Goal: Check status: Check status

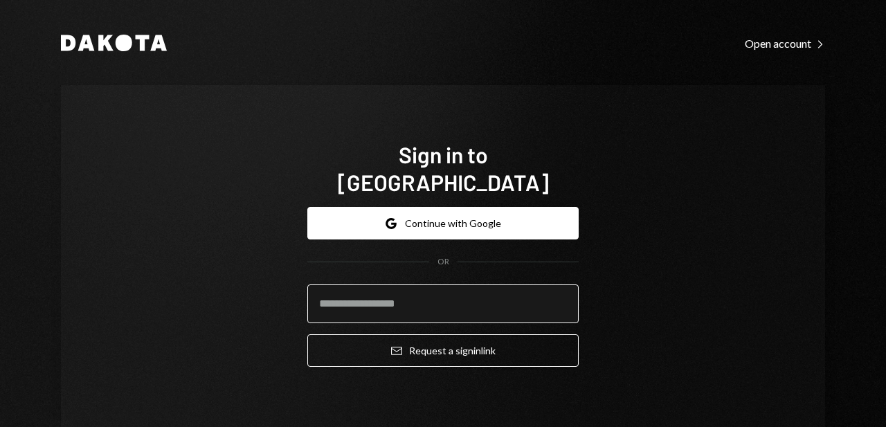
click at [410, 285] on input "email" at bounding box center [442, 304] width 271 height 39
type input "**********"
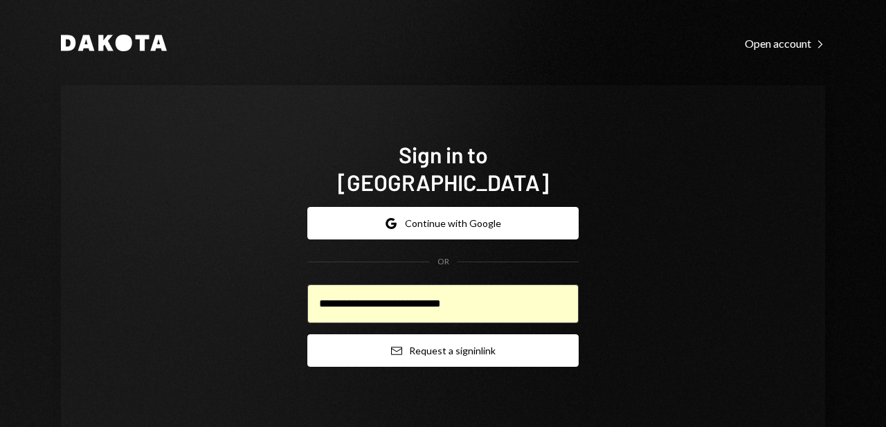
click at [391, 335] on button "Email Request a sign in link" at bounding box center [442, 351] width 271 height 33
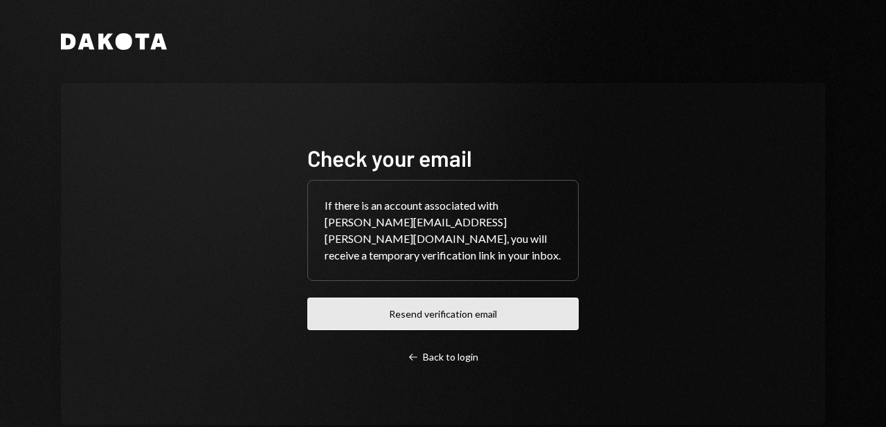
click at [422, 307] on button "Resend verification email" at bounding box center [442, 314] width 271 height 33
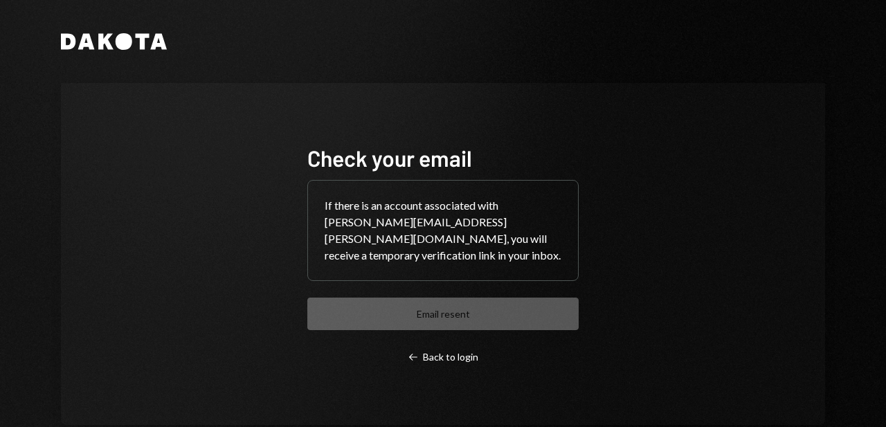
click at [427, 168] on h1 "Check your email" at bounding box center [442, 158] width 271 height 28
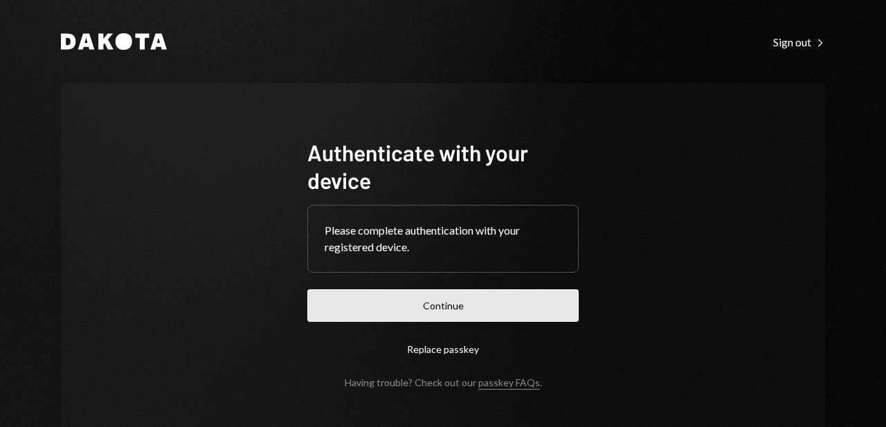
click at [425, 301] on button "Continue" at bounding box center [442, 305] width 271 height 33
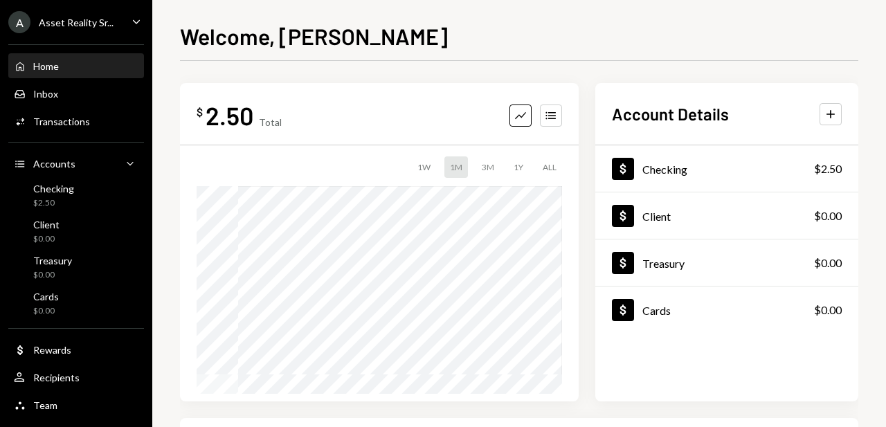
click at [116, 11] on div "A Asset Reality Sr... Caret Down" at bounding box center [76, 22] width 152 height 22
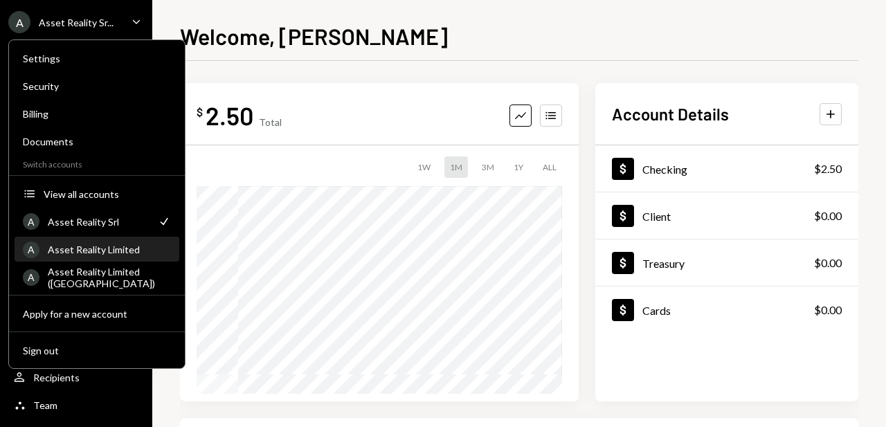
click at [99, 253] on div "Asset Reality Limited" at bounding box center [109, 250] width 123 height 12
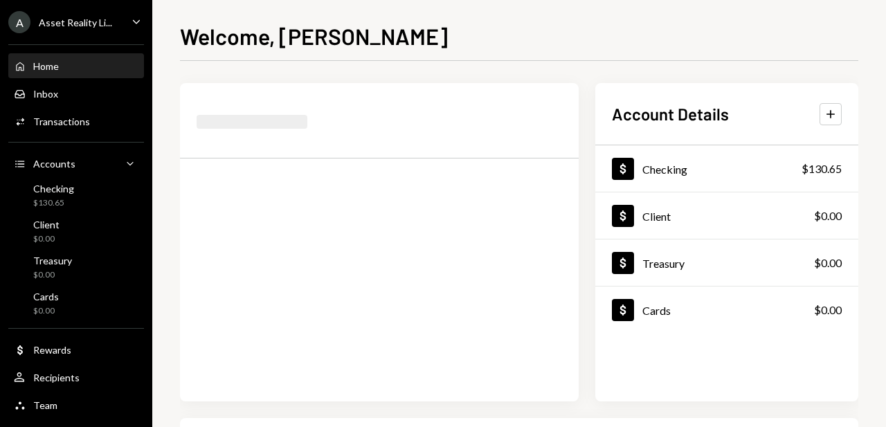
click at [89, 33] on div "A Asset Reality Li..." at bounding box center [60, 22] width 104 height 22
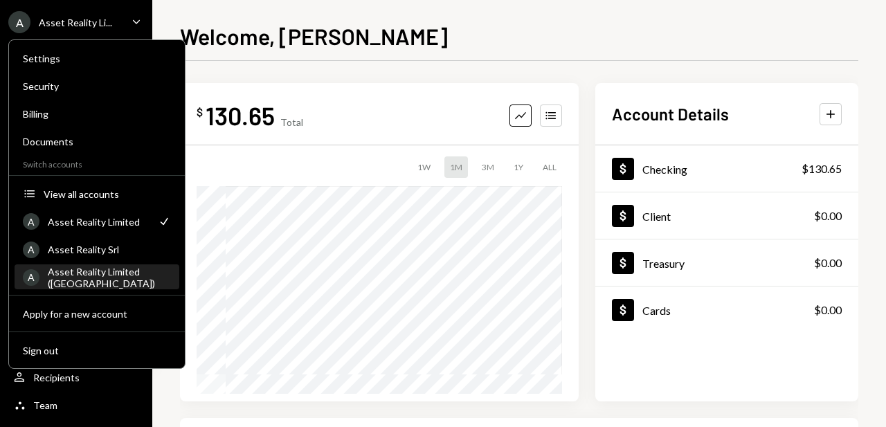
click at [82, 276] on div "Asset Reality Limited ([GEOGRAPHIC_DATA])" at bounding box center [109, 278] width 123 height 24
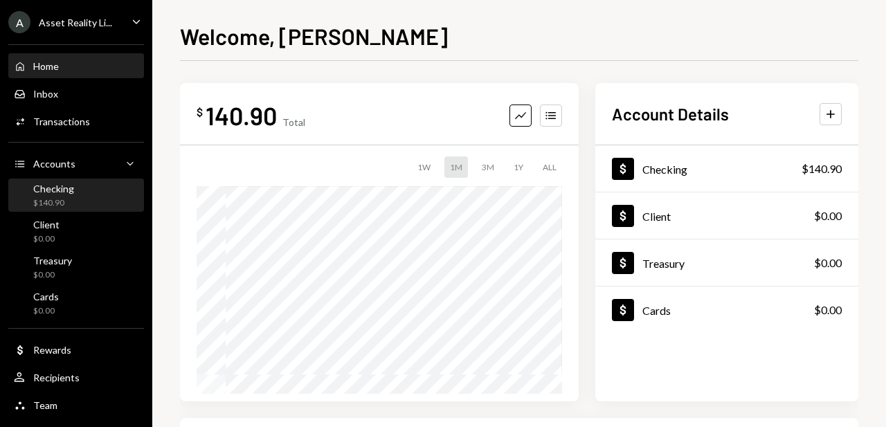
click at [73, 190] on div "Checking $140.90" at bounding box center [76, 196] width 125 height 26
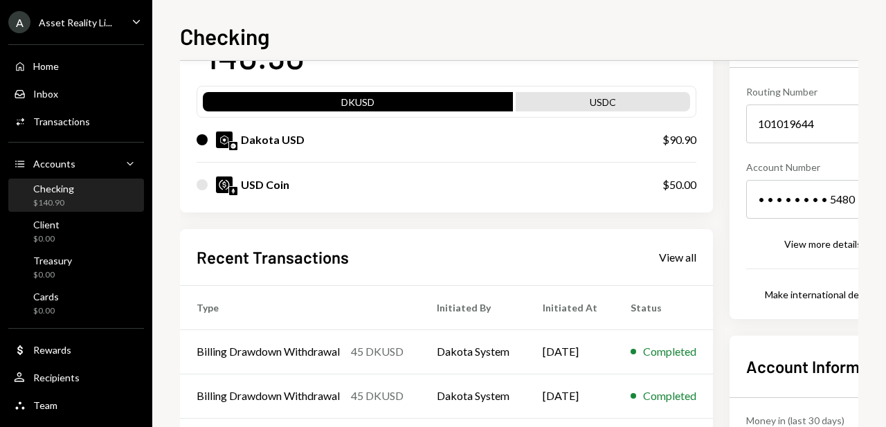
scroll to position [239, 0]
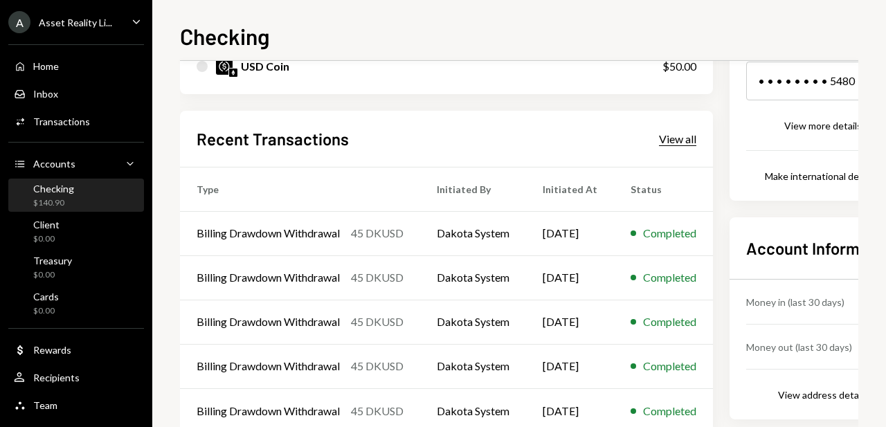
click at [695, 136] on div "View all" at bounding box center [677, 139] width 37 height 14
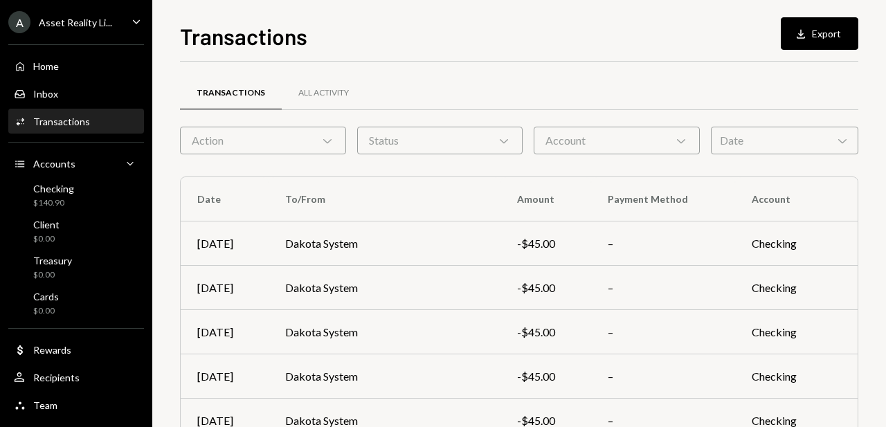
click at [733, 141] on div "Date Chevron Down" at bounding box center [785, 141] width 148 height 28
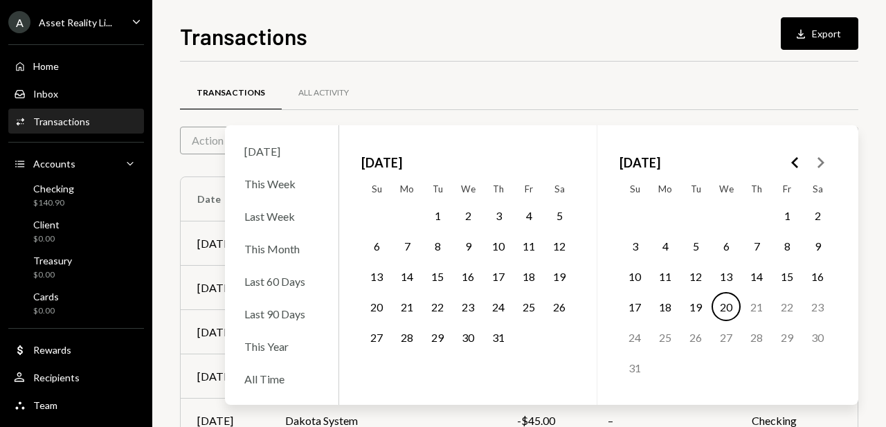
click at [441, 214] on button "1" at bounding box center [437, 215] width 29 height 29
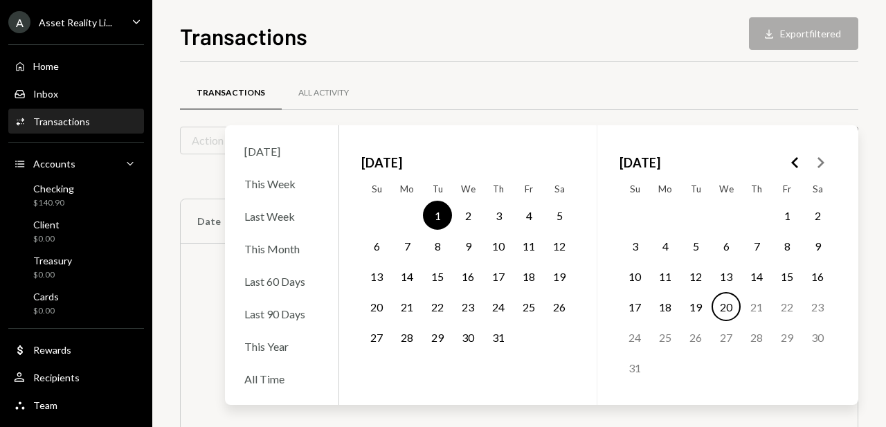
click at [493, 330] on button "31" at bounding box center [498, 337] width 29 height 29
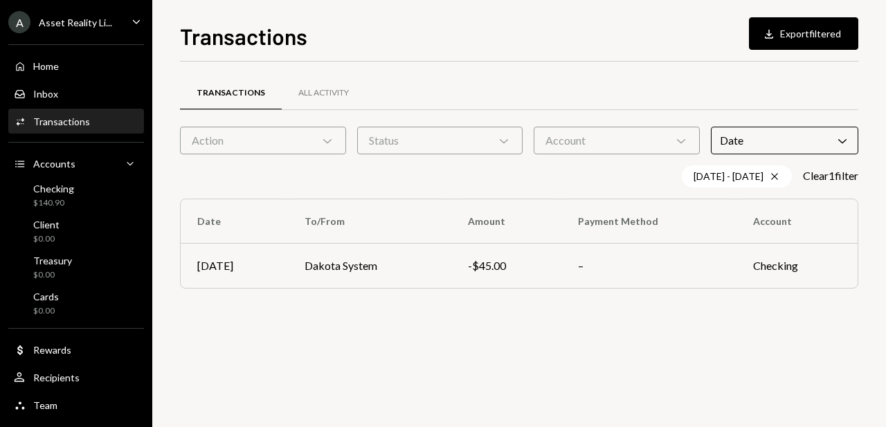
click at [582, 56] on div "Transactions Download Export filtered Transactions All Activity Action Chevron …" at bounding box center [519, 223] width 679 height 408
click at [321, 95] on div "All Activity" at bounding box center [323, 93] width 51 height 12
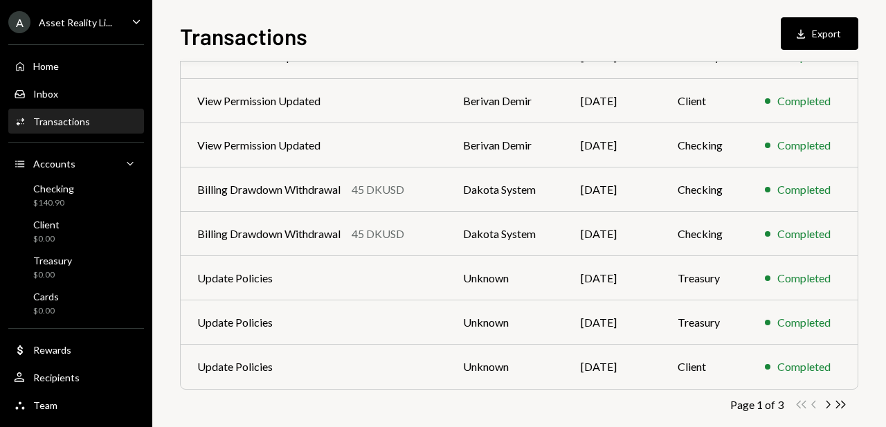
scroll to position [296, 0]
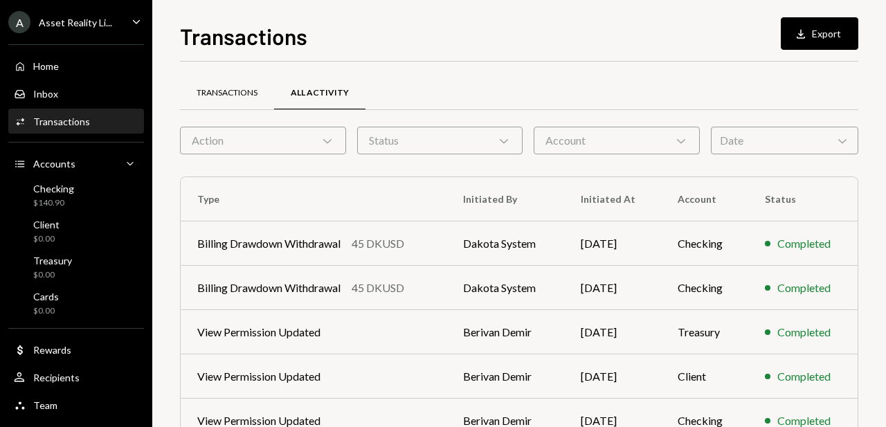
click at [248, 91] on div "Transactions" at bounding box center [227, 93] width 61 height 12
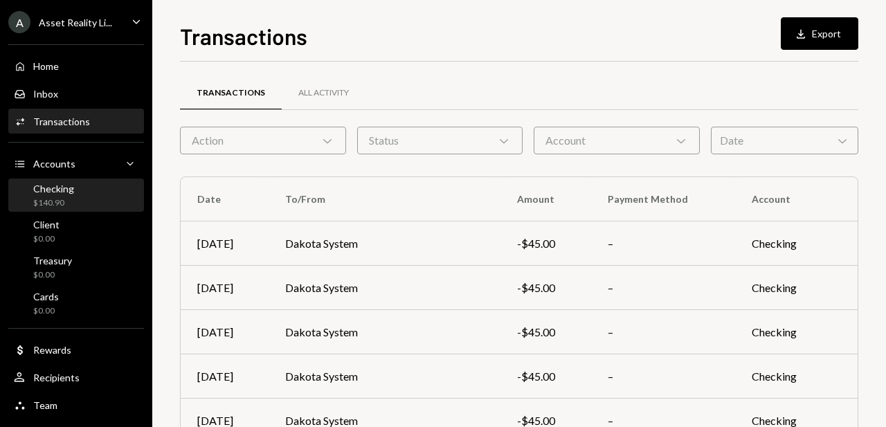
click at [109, 195] on div "Checking $140.90" at bounding box center [76, 196] width 125 height 26
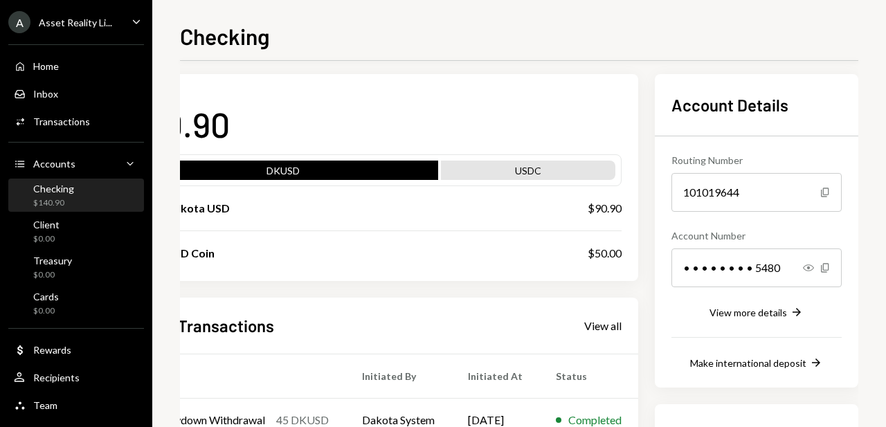
scroll to position [44, 81]
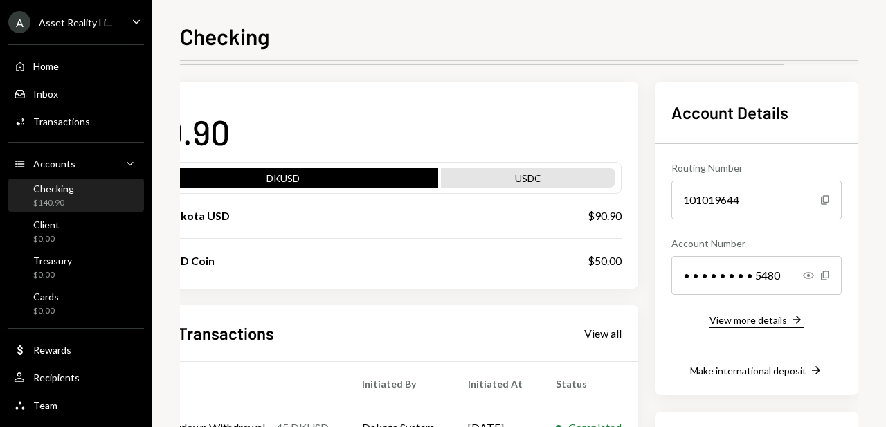
click at [741, 315] on div "View more details" at bounding box center [749, 320] width 78 height 12
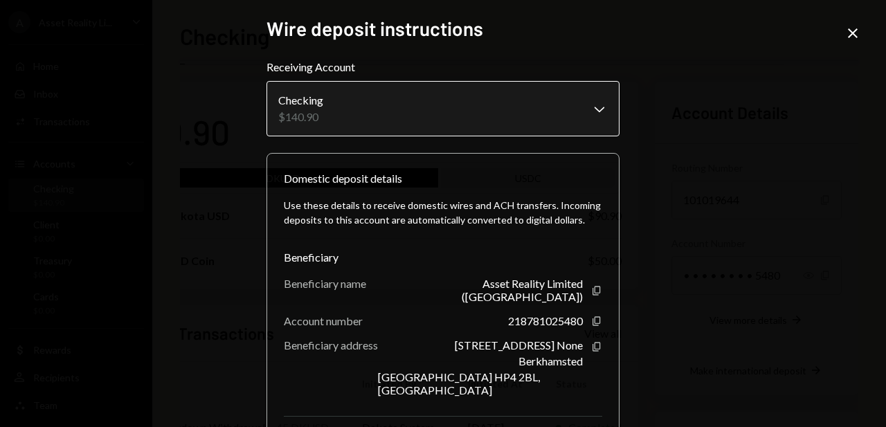
click at [593, 88] on body "A Asset Reality Li... Caret Down Home Home Inbox Inbox Activities Transactions …" at bounding box center [443, 213] width 886 height 427
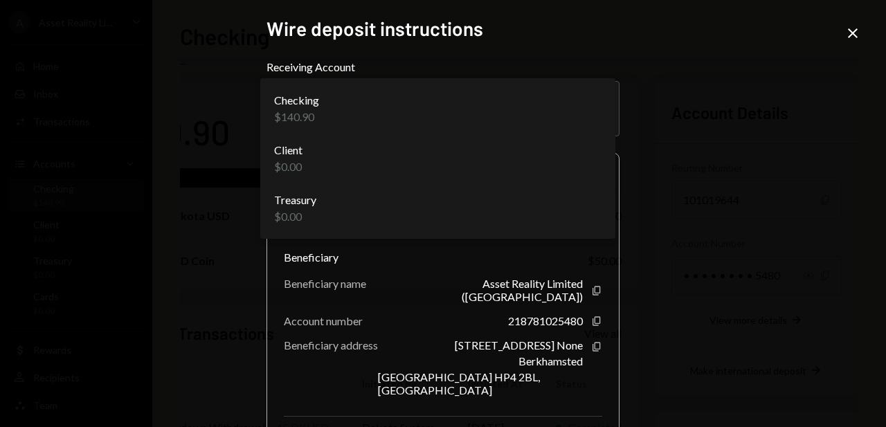
click at [612, 52] on div "**********" at bounding box center [443, 329] width 353 height 625
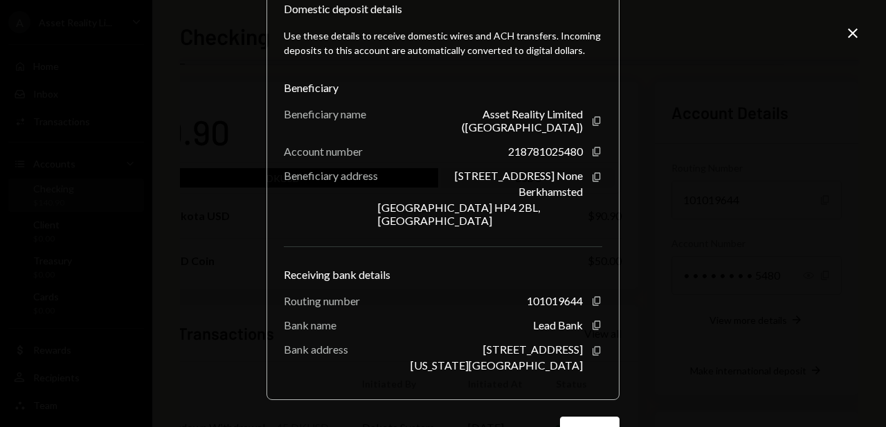
scroll to position [190, 0]
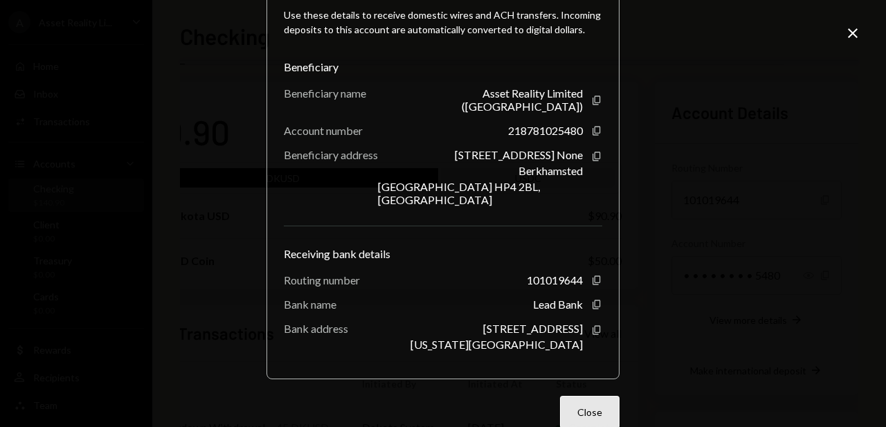
click at [582, 396] on button "Close" at bounding box center [590, 412] width 60 height 33
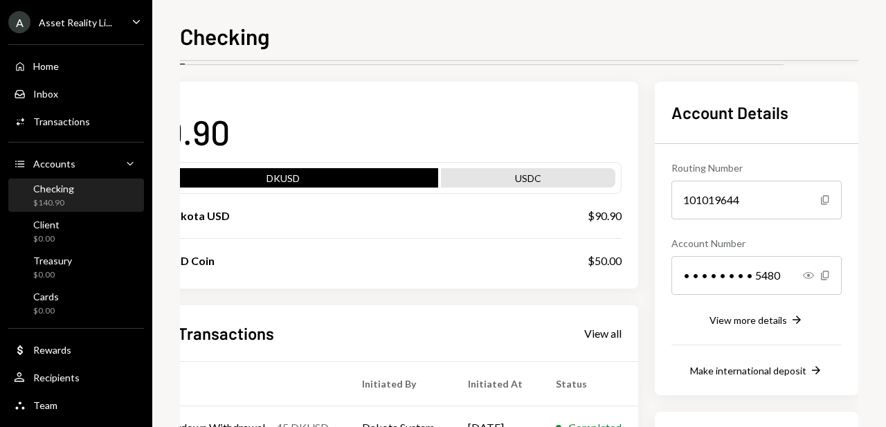
scroll to position [0, 81]
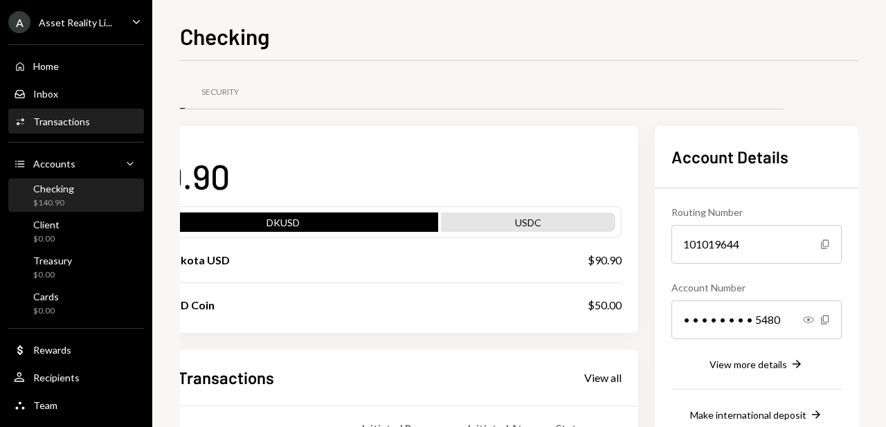
click at [61, 121] on div "Transactions" at bounding box center [61, 122] width 57 height 12
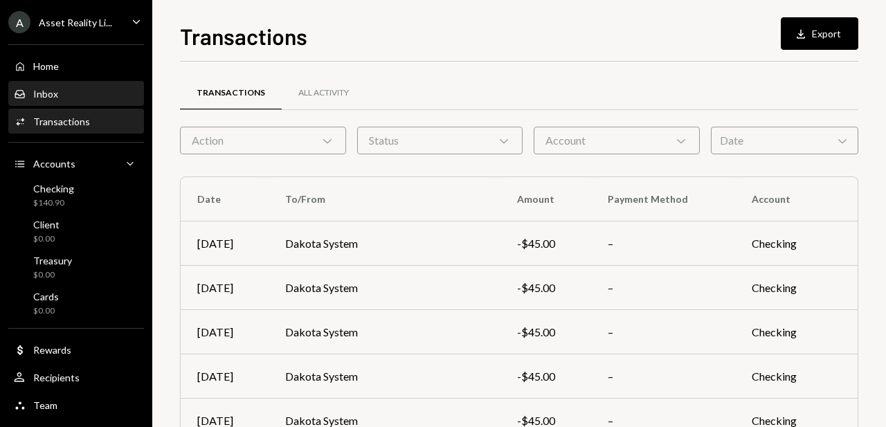
click at [45, 82] on link "Inbox Inbox" at bounding box center [76, 93] width 136 height 25
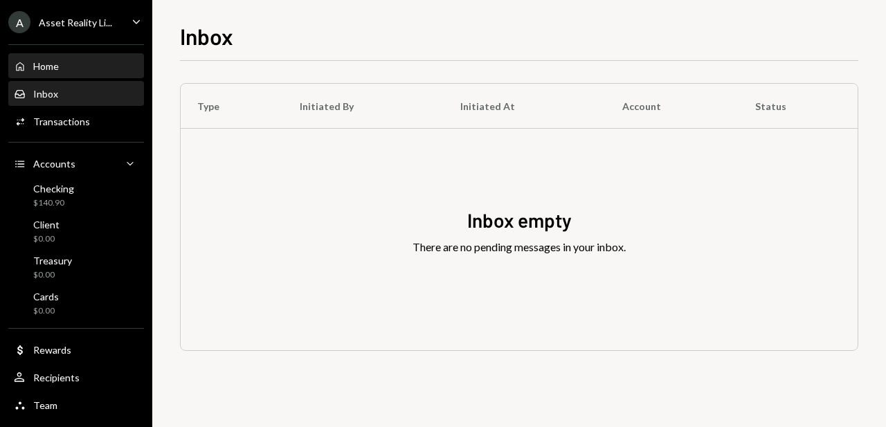
click at [51, 71] on div "Home" at bounding box center [46, 66] width 26 height 12
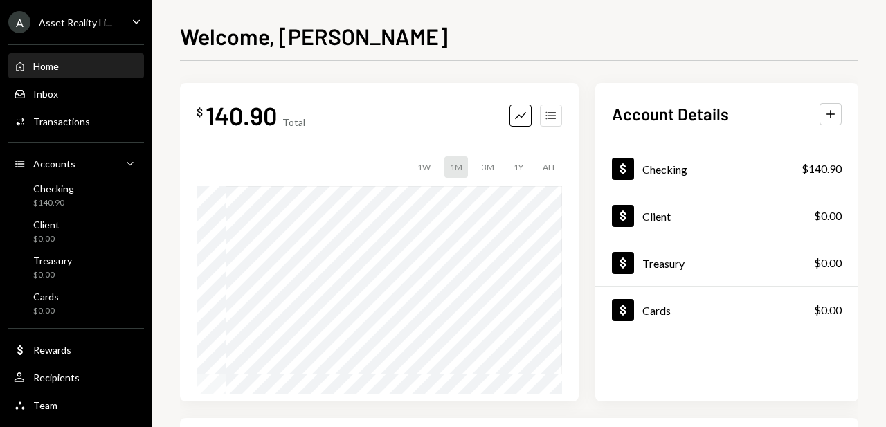
click at [554, 112] on icon "Accounts" at bounding box center [551, 116] width 14 height 14
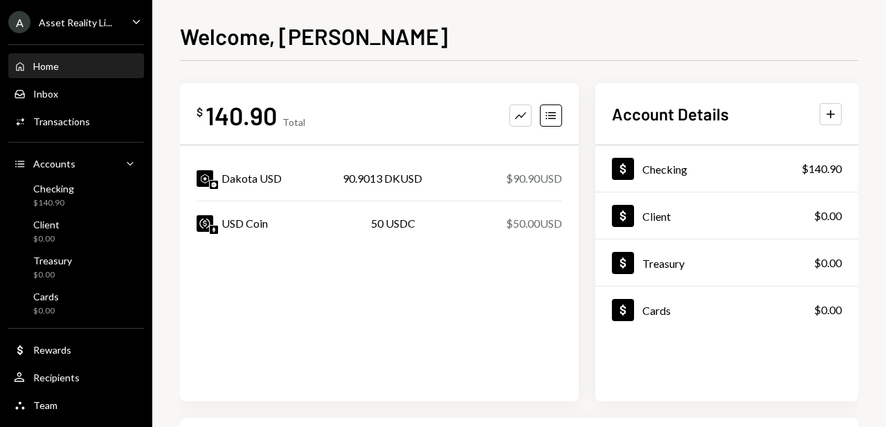
click at [59, 212] on div "Home Home Inbox Inbox Activities Transactions Accounts Accounts Caret Down Chec…" at bounding box center [76, 228] width 152 height 384
click at [64, 201] on div "$140.90" at bounding box center [53, 203] width 41 height 12
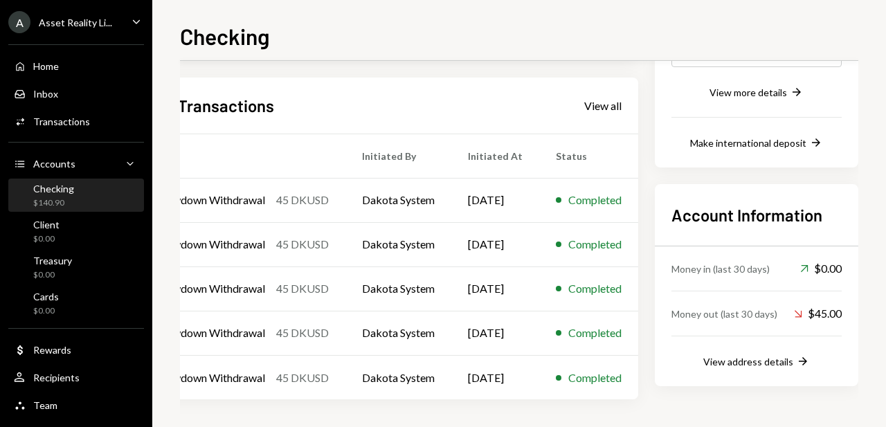
scroll to position [272, 0]
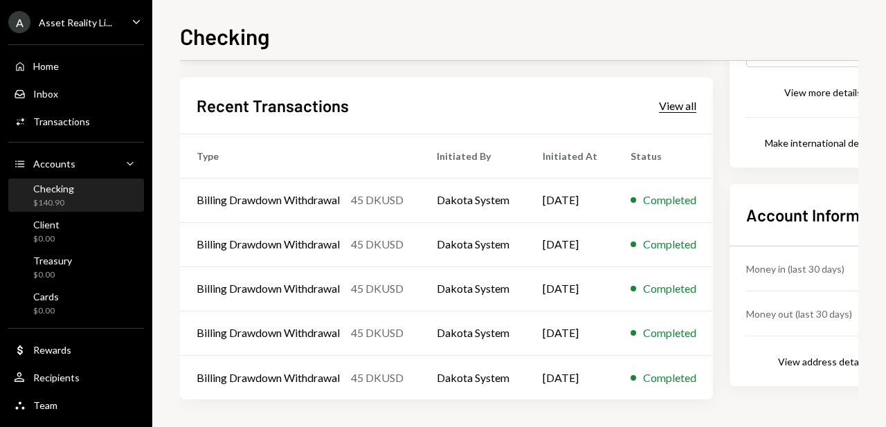
click at [693, 112] on div "View all" at bounding box center [677, 106] width 37 height 14
